Goal: Transaction & Acquisition: Obtain resource

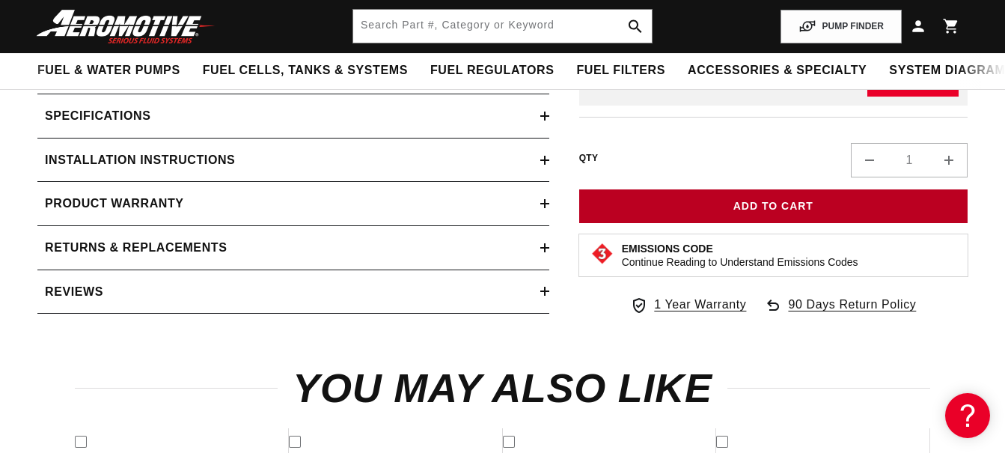
scroll to position [1449, 0]
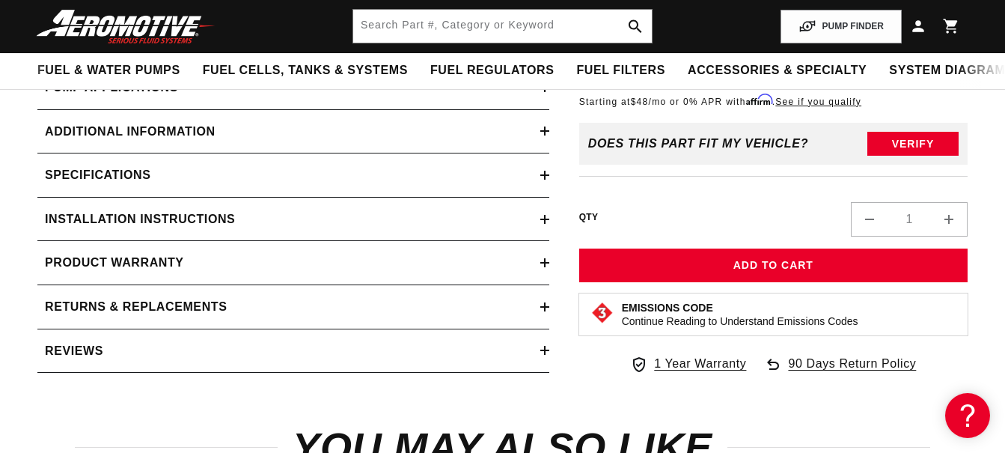
click at [422, 229] on div "Installation Instructions" at bounding box center [288, 219] width 503 height 19
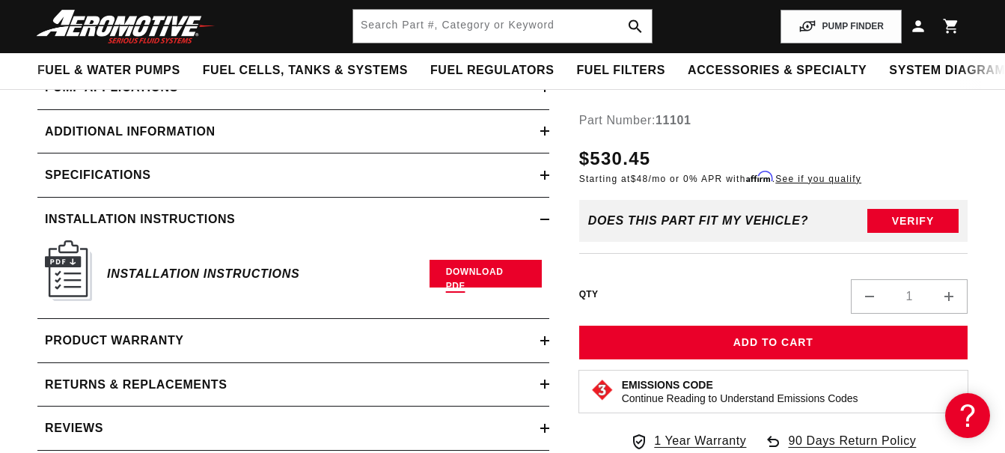
click at [456, 287] on link "Download PDF" at bounding box center [486, 274] width 112 height 28
